Goal: Task Accomplishment & Management: Manage account settings

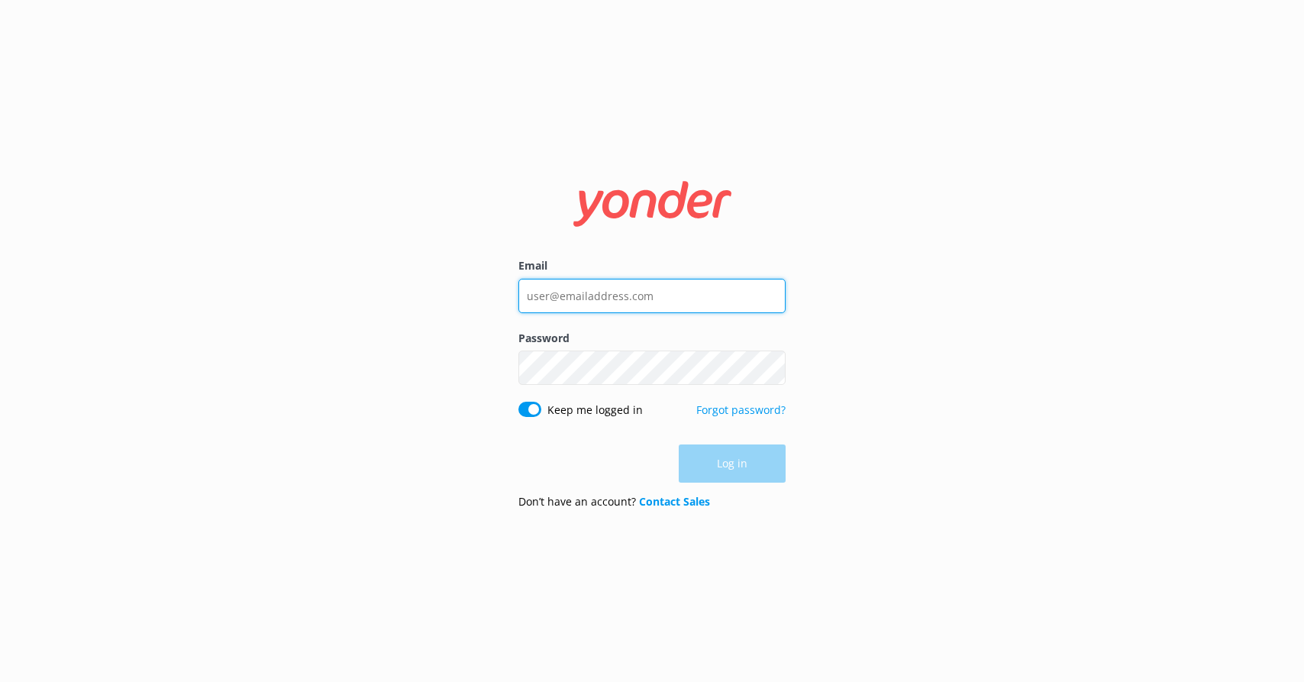
type input "[EMAIL_ADDRESS][DOMAIN_NAME]"
click at [750, 474] on div "Log in" at bounding box center [652, 463] width 267 height 38
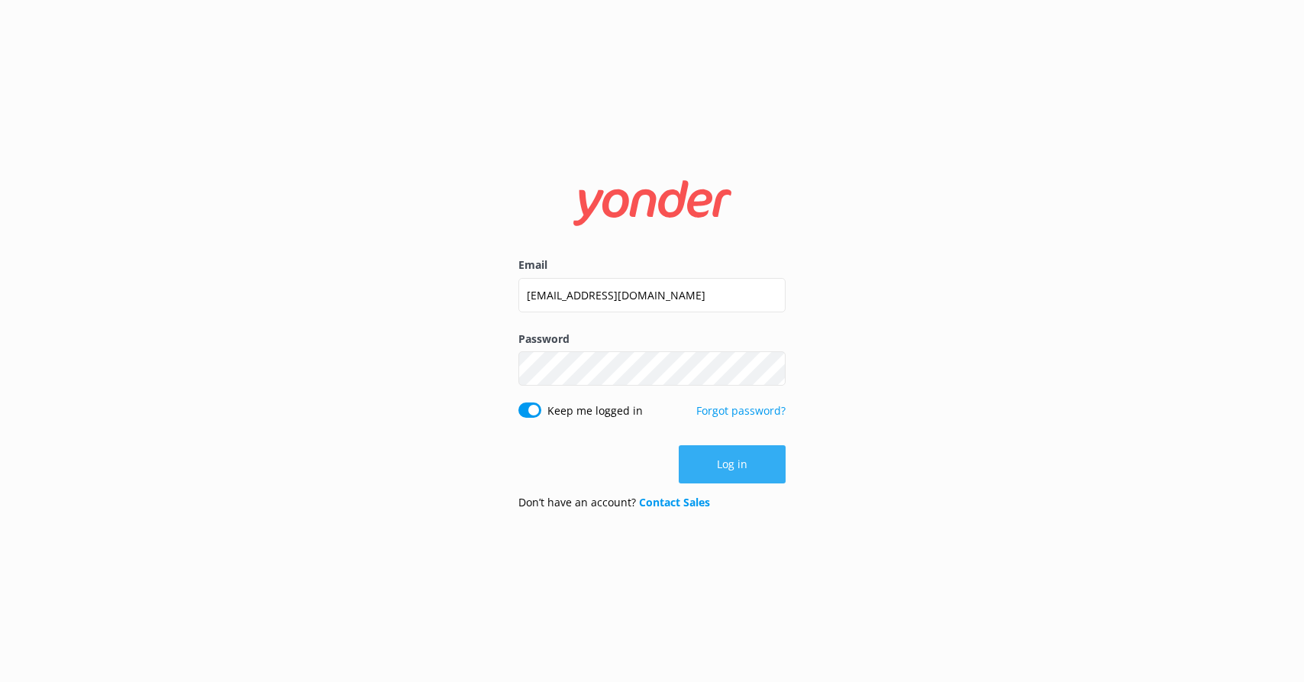
click at [737, 467] on button "Log in" at bounding box center [732, 464] width 107 height 38
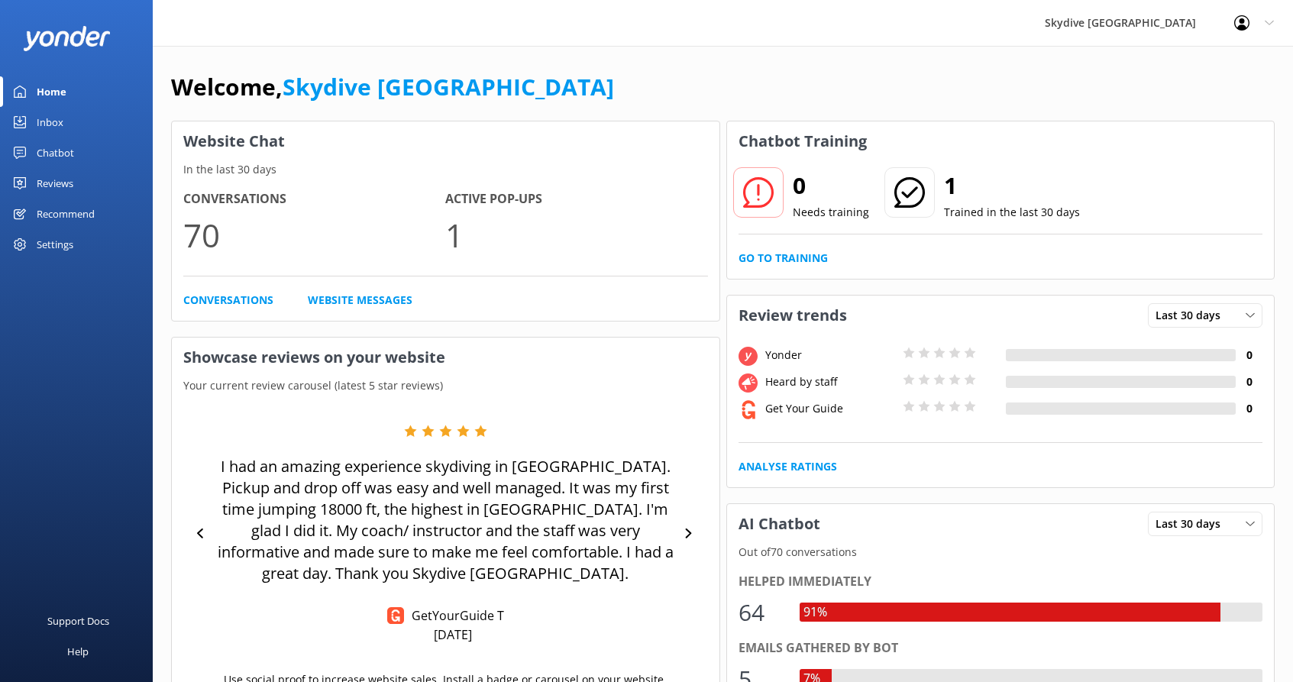
click at [40, 128] on div "Inbox" at bounding box center [50, 122] width 27 height 31
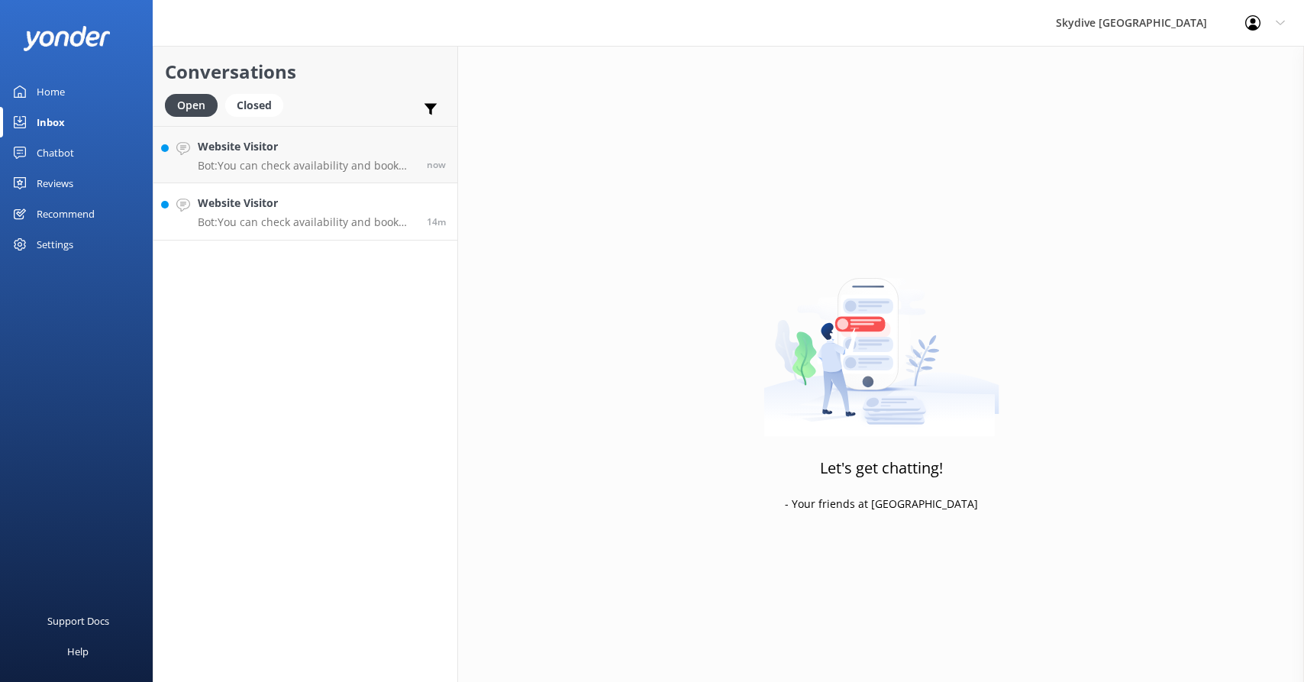
click at [315, 214] on div "Website Visitor Bot: You can check availability and book your skydiving experie…" at bounding box center [307, 212] width 218 height 34
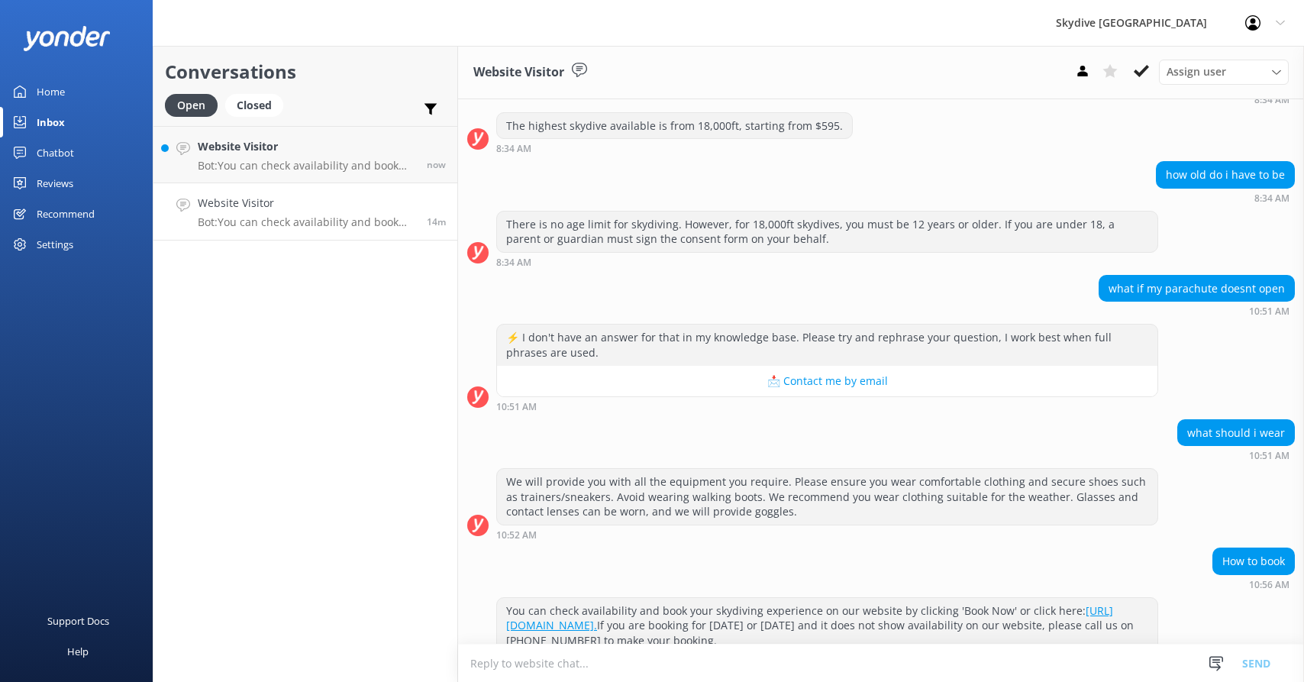
scroll to position [642, 0]
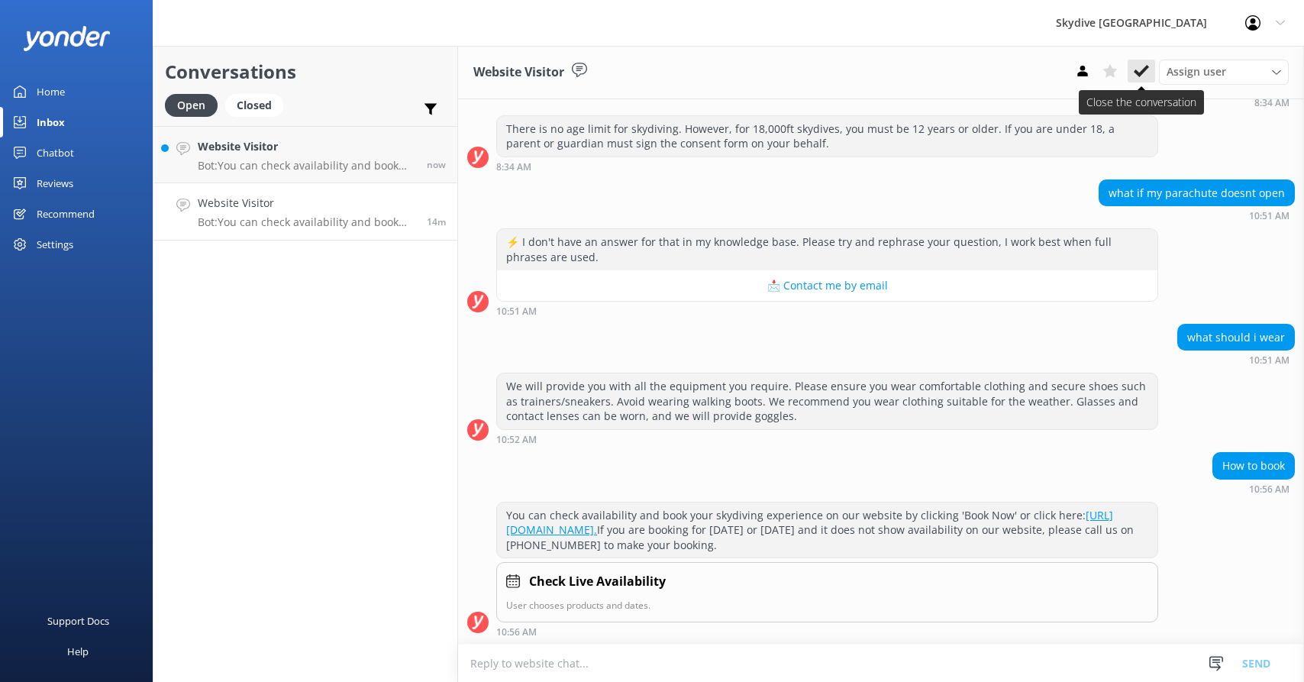
click at [1146, 72] on icon at bounding box center [1141, 70] width 15 height 15
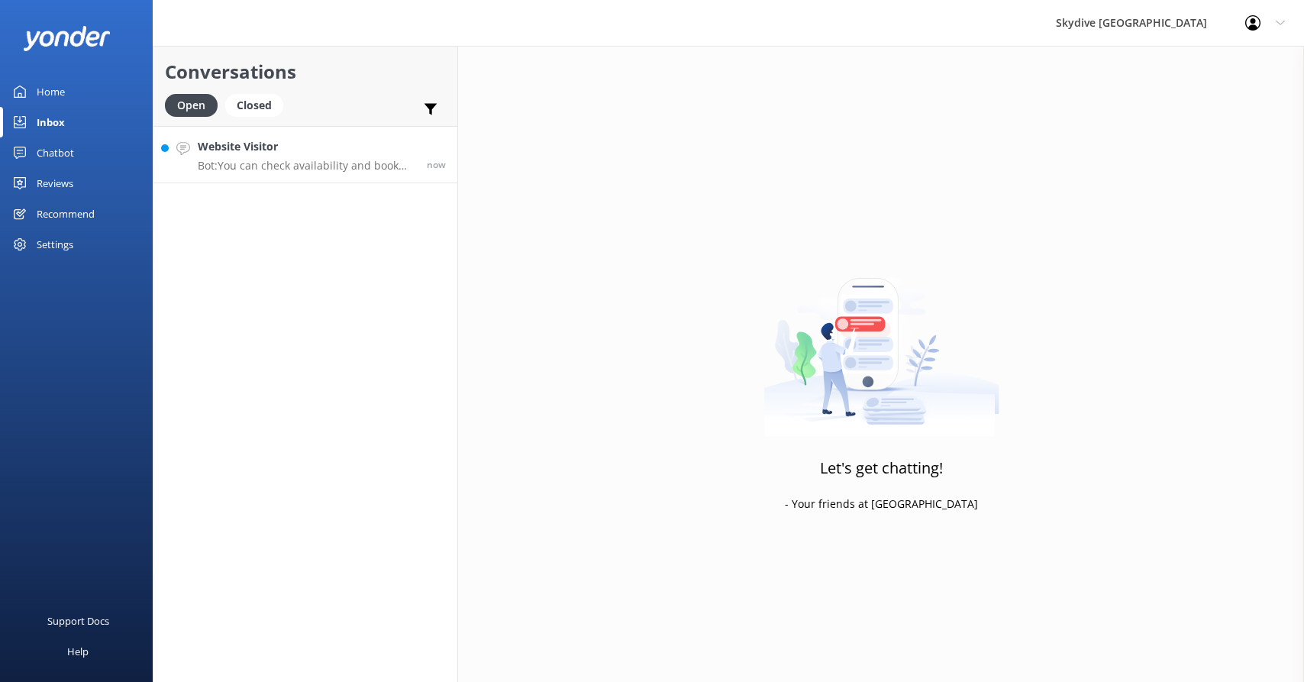
click at [258, 144] on h4 "Website Visitor" at bounding box center [307, 146] width 218 height 17
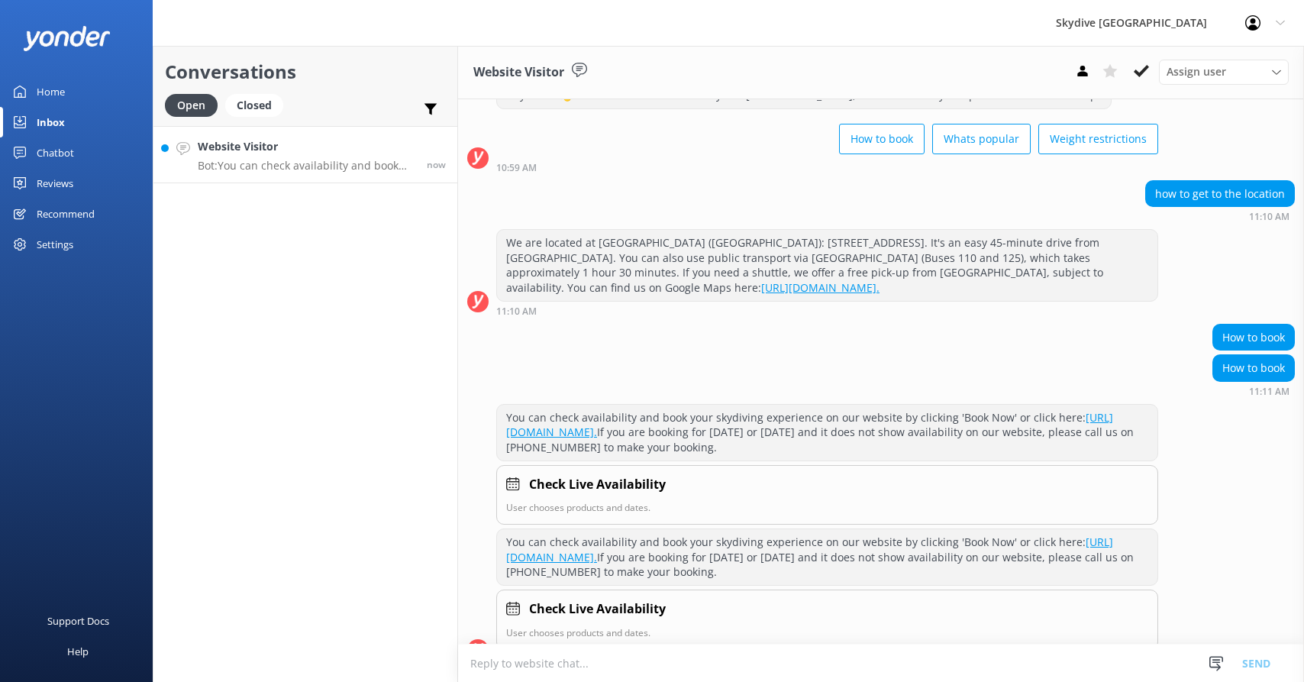
scroll to position [85, 0]
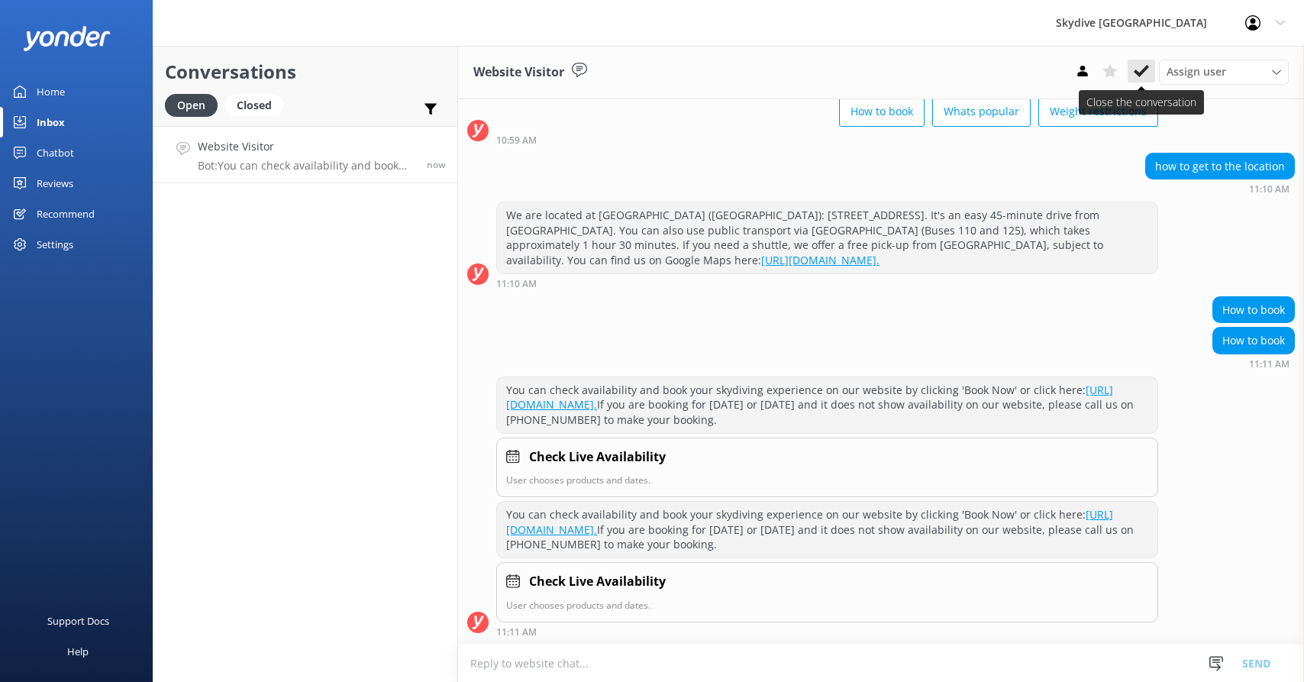
click at [1133, 74] on button at bounding box center [1141, 71] width 27 height 23
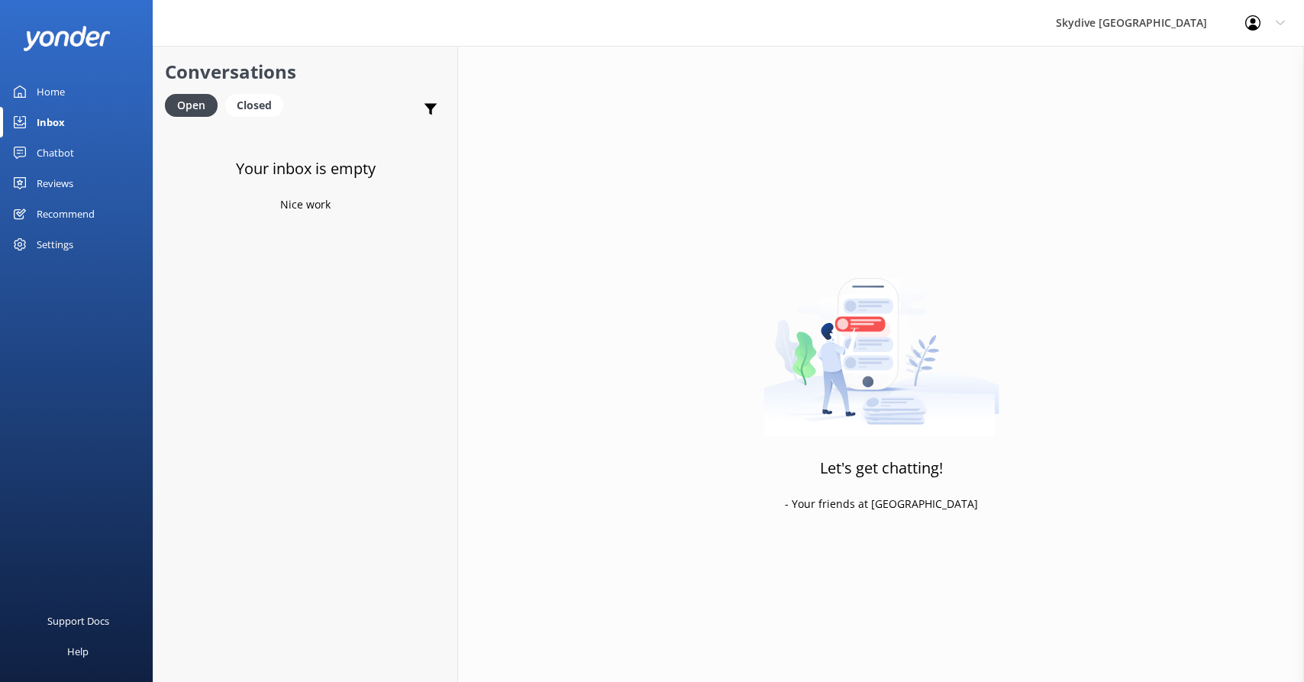
click at [60, 95] on div "Home" at bounding box center [51, 91] width 28 height 31
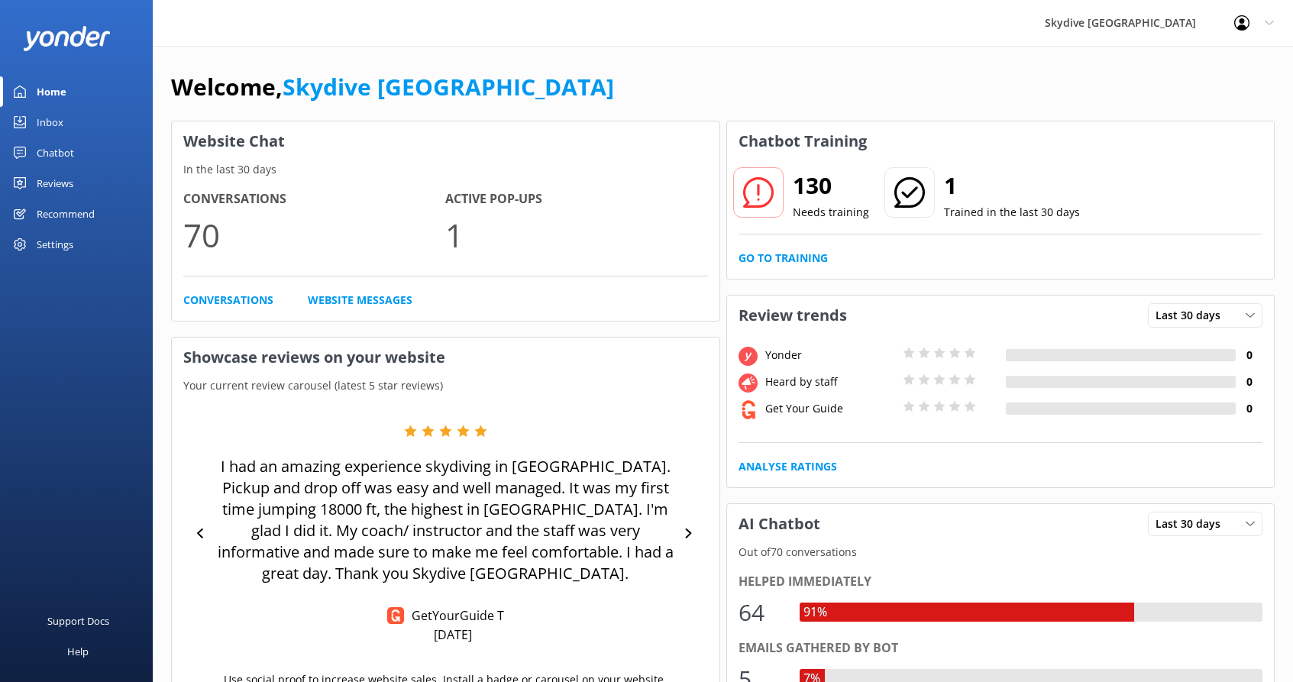
click at [71, 117] on link "Inbox" at bounding box center [76, 122] width 153 height 31
